Goal: Find specific page/section: Find specific page/section

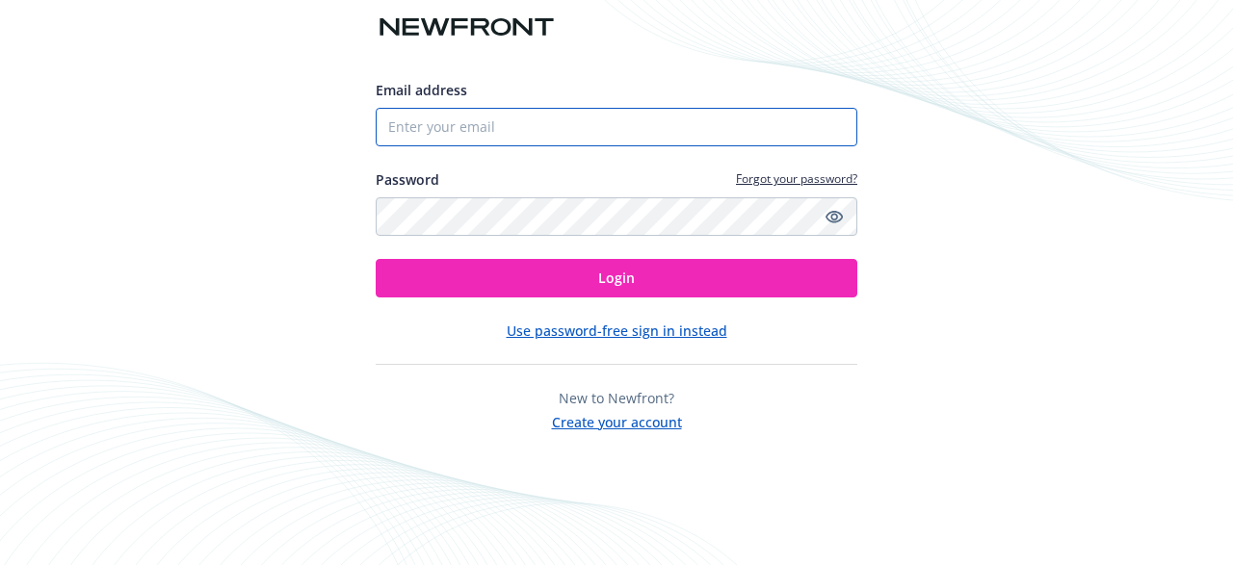
click at [562, 133] on input "Email address" at bounding box center [617, 127] width 482 height 39
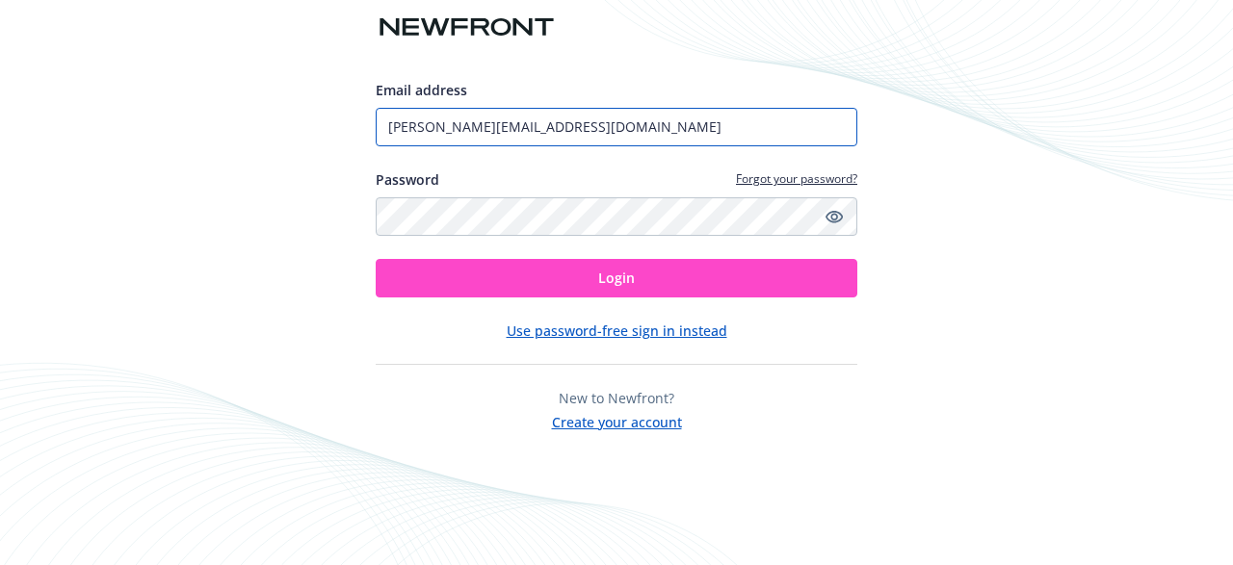
type input "[PERSON_NAME][EMAIL_ADDRESS][DOMAIN_NAME]"
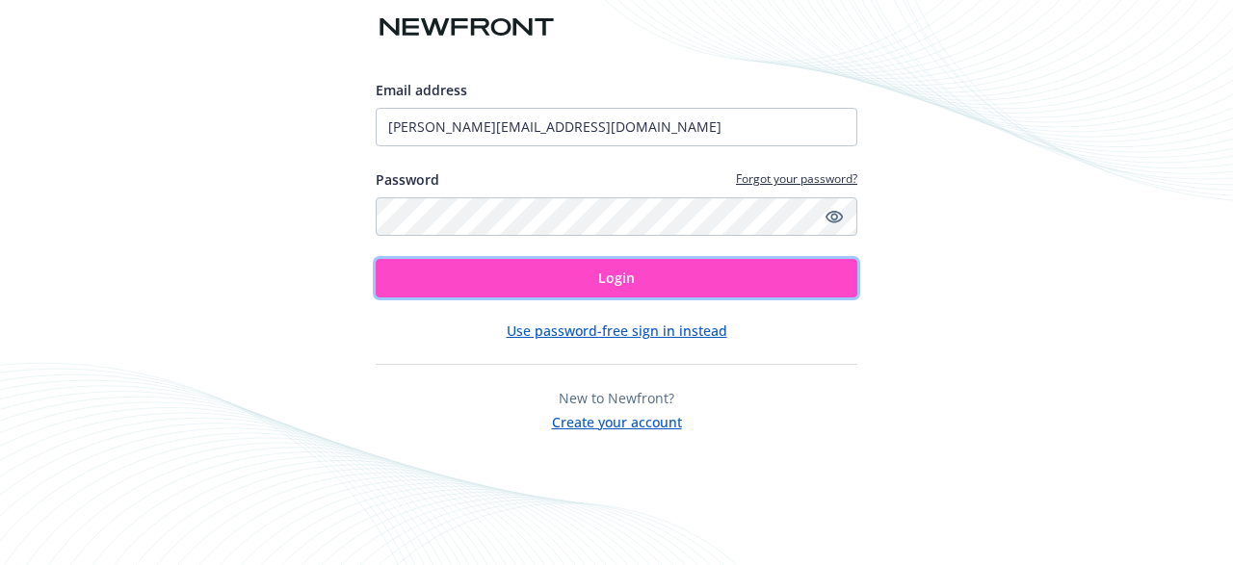
click at [624, 278] on span "Login" at bounding box center [616, 278] width 37 height 18
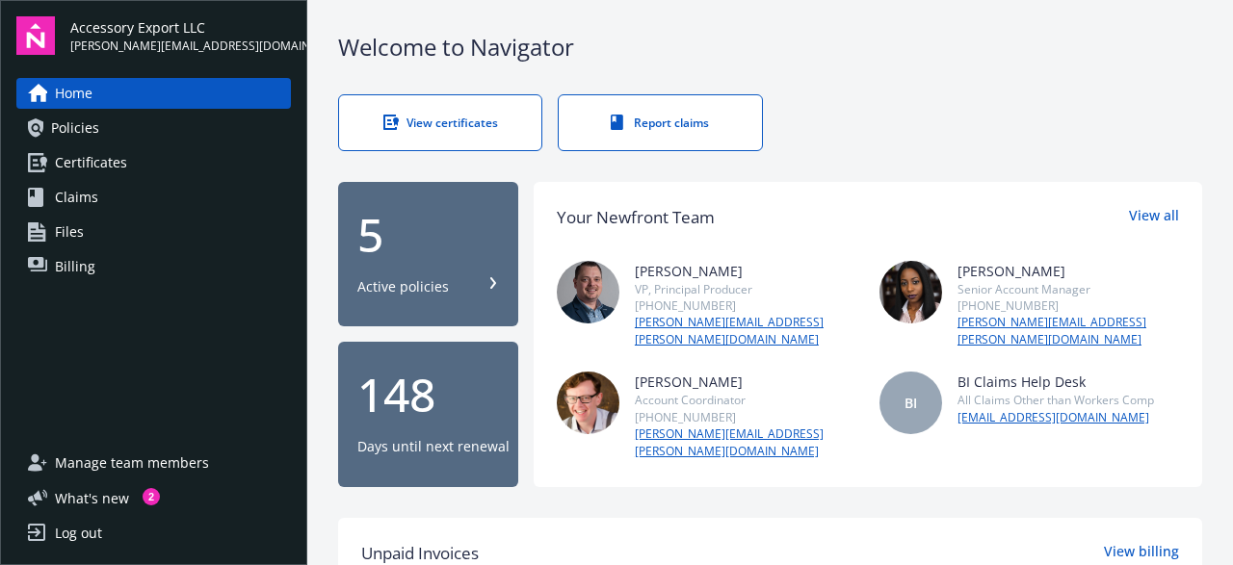
click at [100, 132] on link "Policies" at bounding box center [153, 128] width 274 height 31
